Goal: Task Accomplishment & Management: Manage account settings

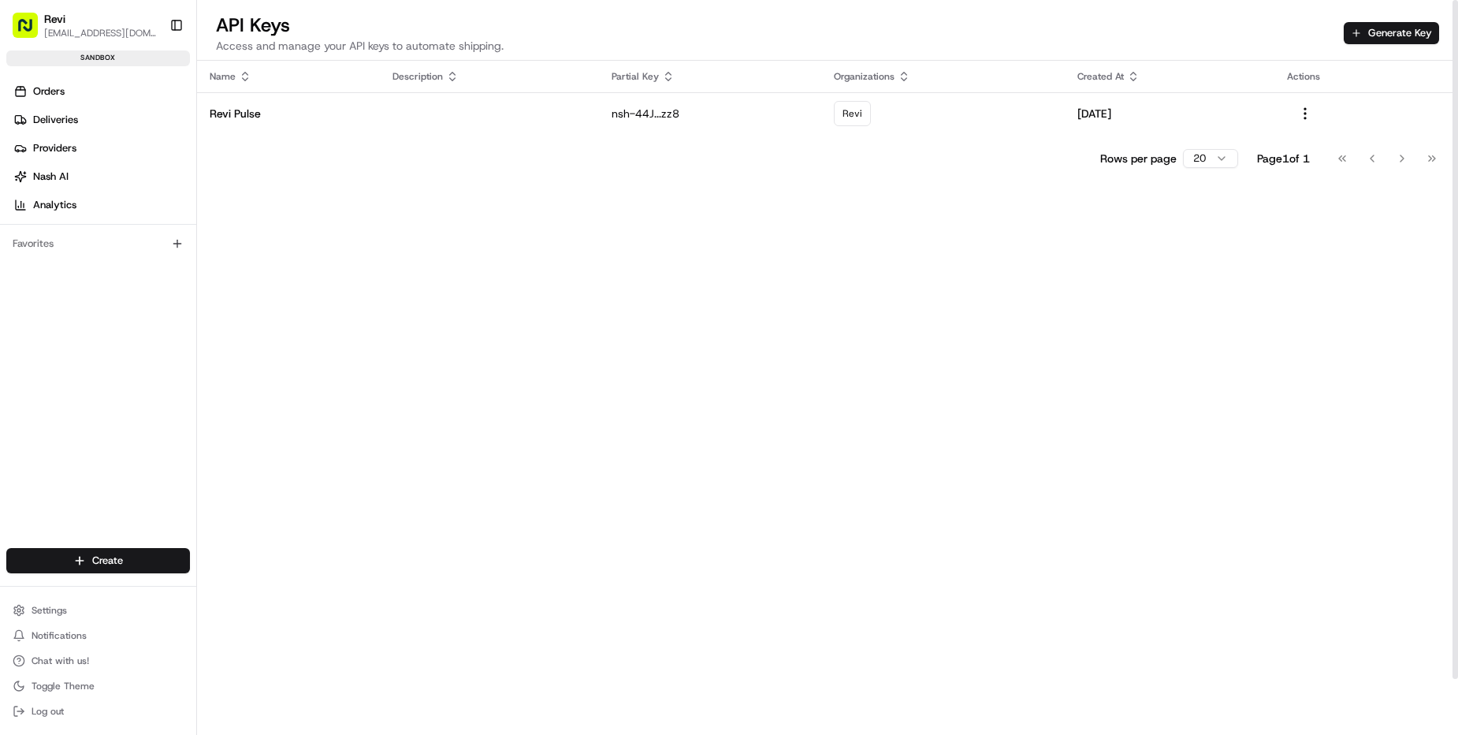
click at [649, 244] on div "Name Description Partial Key Organizations Created At Actions Revi Pulse nsh-44…" at bounding box center [827, 428] width 1261 height 735
click at [1312, 116] on button "button" at bounding box center [1305, 113] width 36 height 19
click at [779, 339] on div "Name Description Partial Key Organizations Created At Actions Revi Pulse nsh-44…" at bounding box center [827, 428] width 1261 height 735
drag, startPoint x: 342, startPoint y: 44, endPoint x: 577, endPoint y: 44, distance: 234.9
click at [577, 44] on div "API Keys Access and manage your API keys to automate shipping. Generate Key" at bounding box center [827, 37] width 1261 height 48
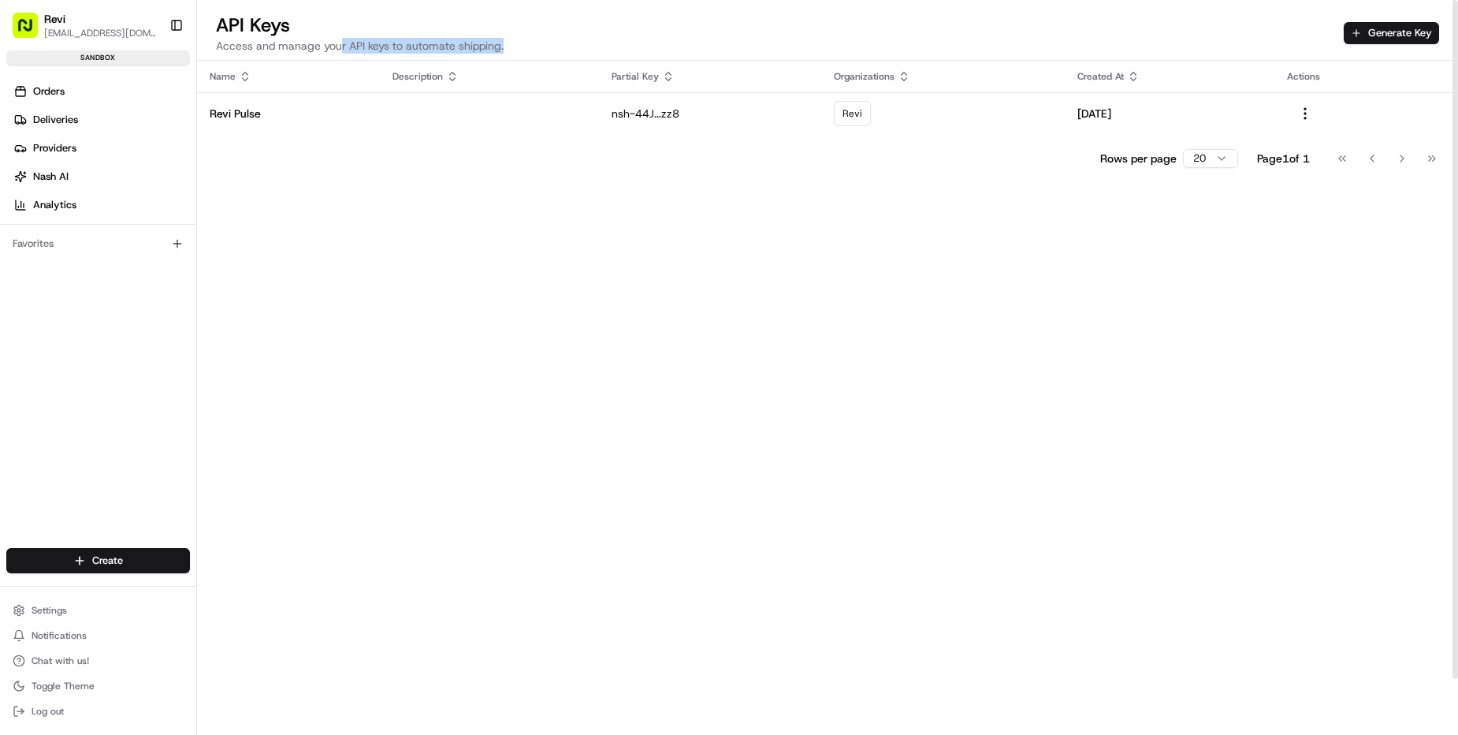
click at [577, 44] on div "API Keys Access and manage your API keys to automate shipping. Generate Key" at bounding box center [827, 37] width 1261 height 48
click at [727, 39] on div "API Keys Access and manage your API keys to automate shipping. Generate Key" at bounding box center [827, 37] width 1261 height 48
click at [125, 618] on button "Settings" at bounding box center [98, 610] width 184 height 22
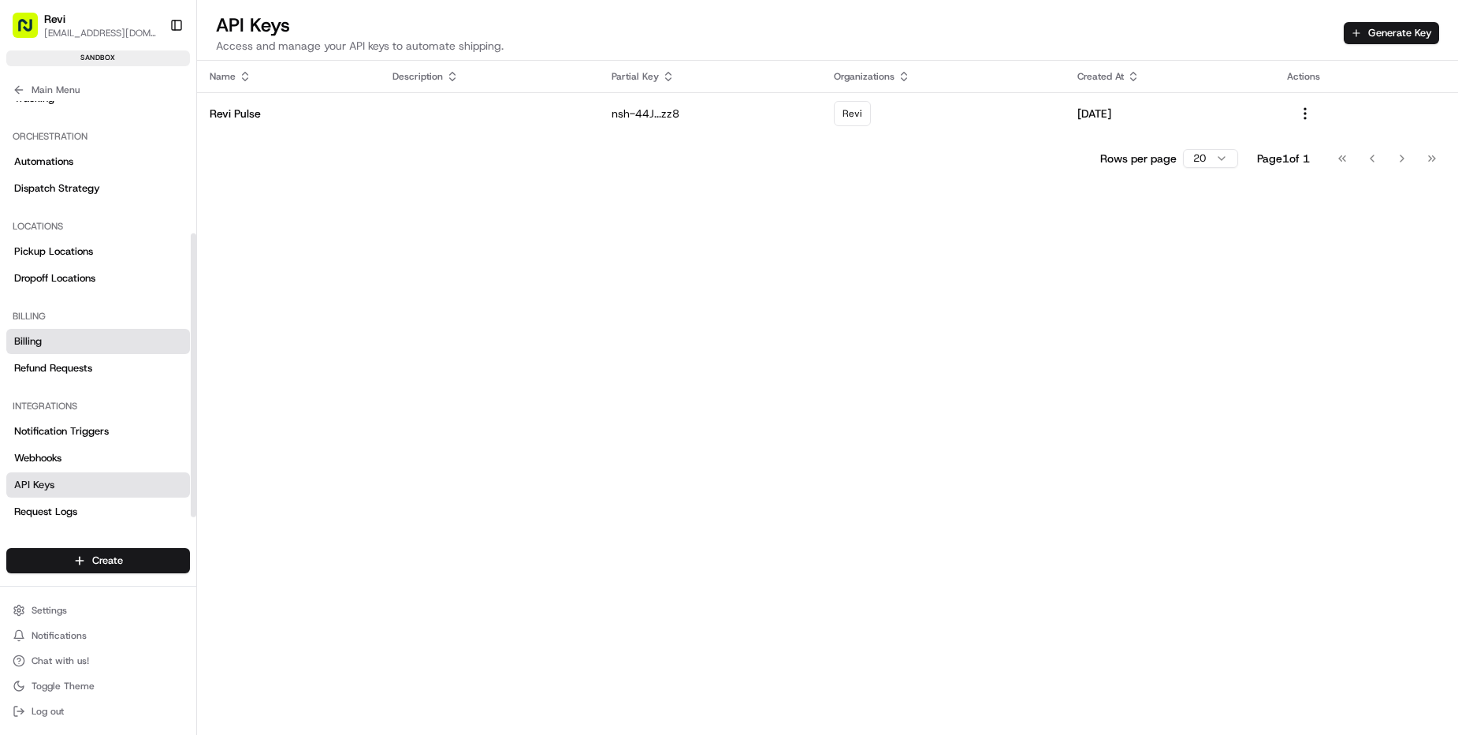
scroll to position [200, 0]
